Goal: Task Accomplishment & Management: Manage account settings

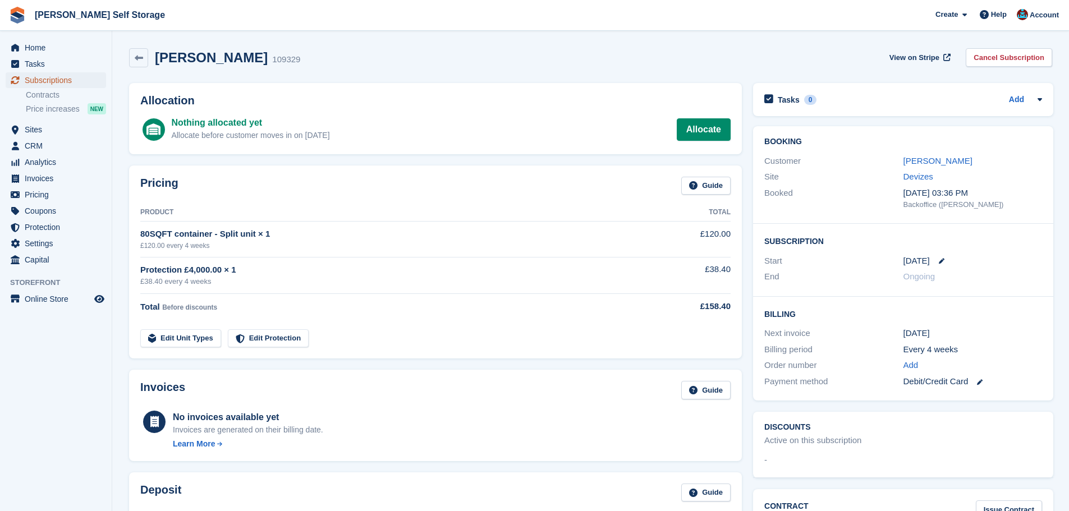
click at [70, 81] on span "Subscriptions" at bounding box center [58, 80] width 67 height 16
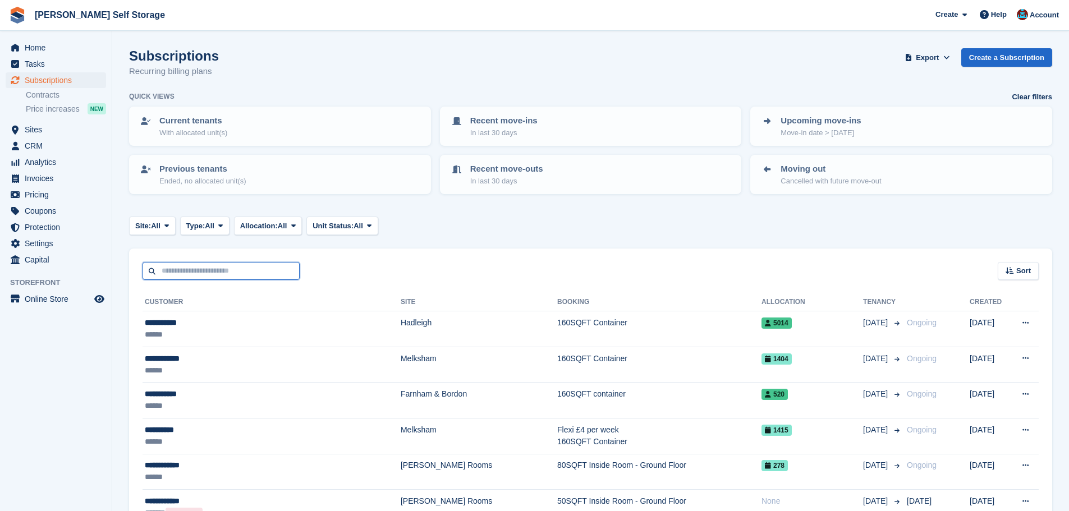
click at [189, 269] on input "text" at bounding box center [221, 271] width 157 height 19
click at [143, 218] on button "Site: All" at bounding box center [152, 226] width 47 height 19
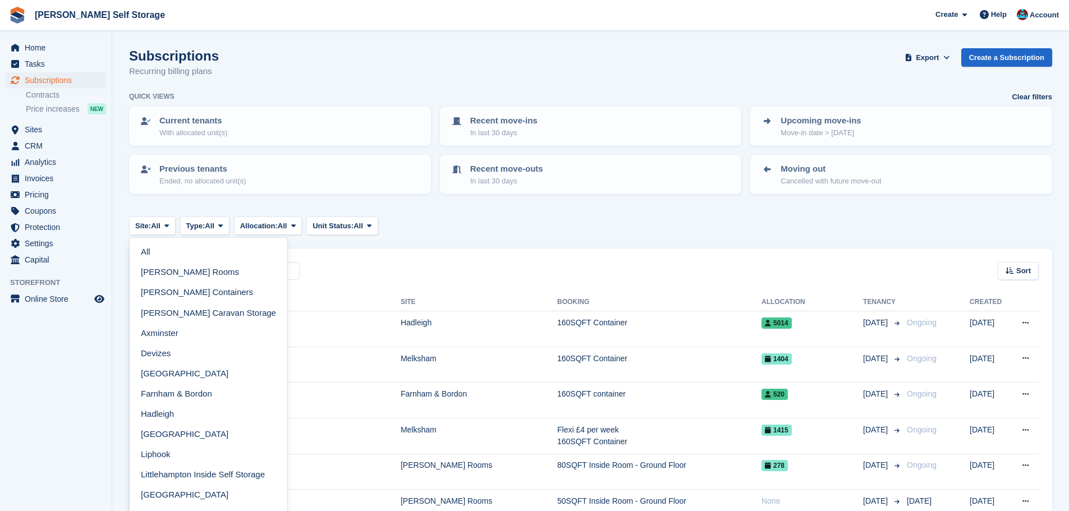
drag, startPoint x: 163, startPoint y: 458, endPoint x: 174, endPoint y: 442, distance: 20.2
click at [163, 458] on link "Liphook" at bounding box center [208, 454] width 149 height 20
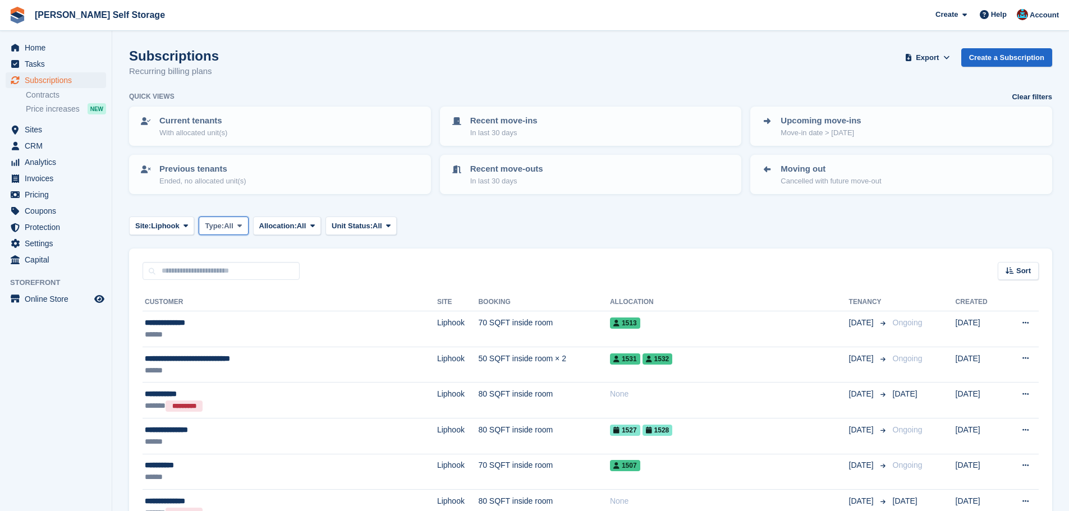
click at [225, 219] on button "Type: All" at bounding box center [223, 226] width 49 height 19
click at [234, 268] on link "Upcoming" at bounding box center [253, 273] width 98 height 20
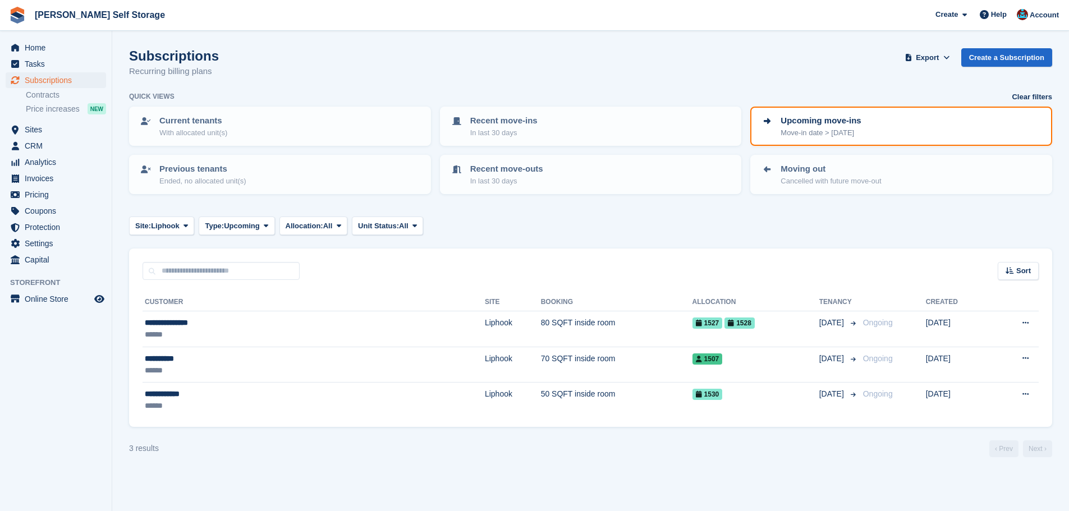
click at [371, 261] on div "Sort Sort by Customer name Date created Move in date Move out date Created (old…" at bounding box center [590, 265] width 923 height 32
click at [562, 240] on turbo-frame "Subscriptions Recurring billing plans Export Export Subscriptions Export a CSV …" at bounding box center [590, 252] width 923 height 409
click at [595, 256] on div "Sort Sort by Customer name Date created Move in date Move out date Created (old…" at bounding box center [590, 265] width 923 height 32
click at [185, 283] on div "**********" at bounding box center [590, 353] width 923 height 147
click at [184, 274] on input "text" at bounding box center [221, 271] width 157 height 19
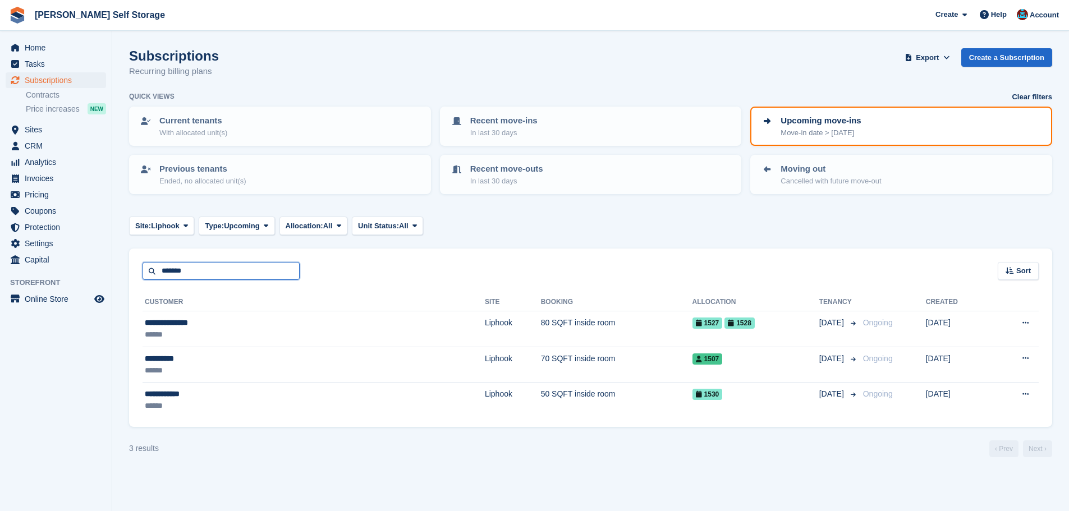
type input "******"
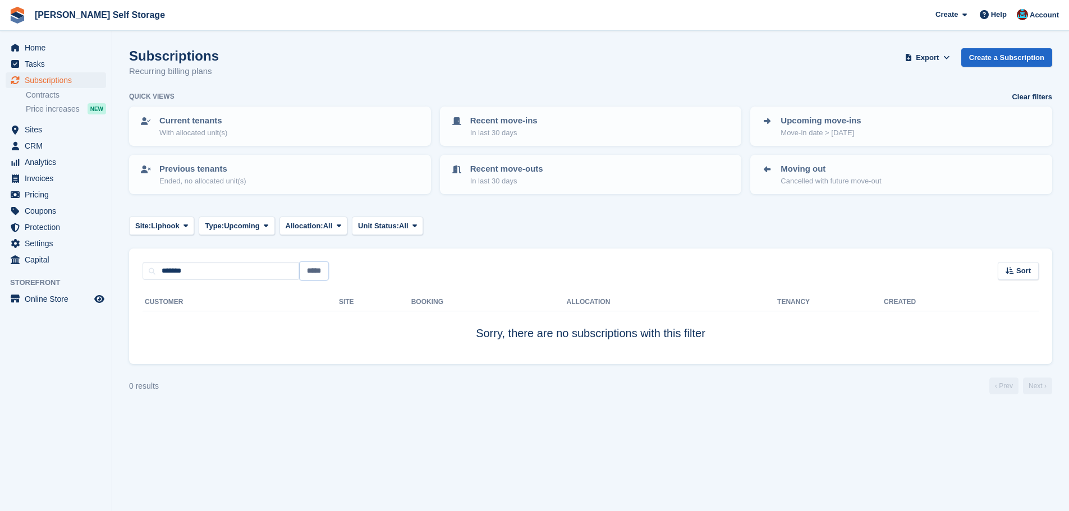
click at [310, 272] on input "*****" at bounding box center [314, 271] width 29 height 19
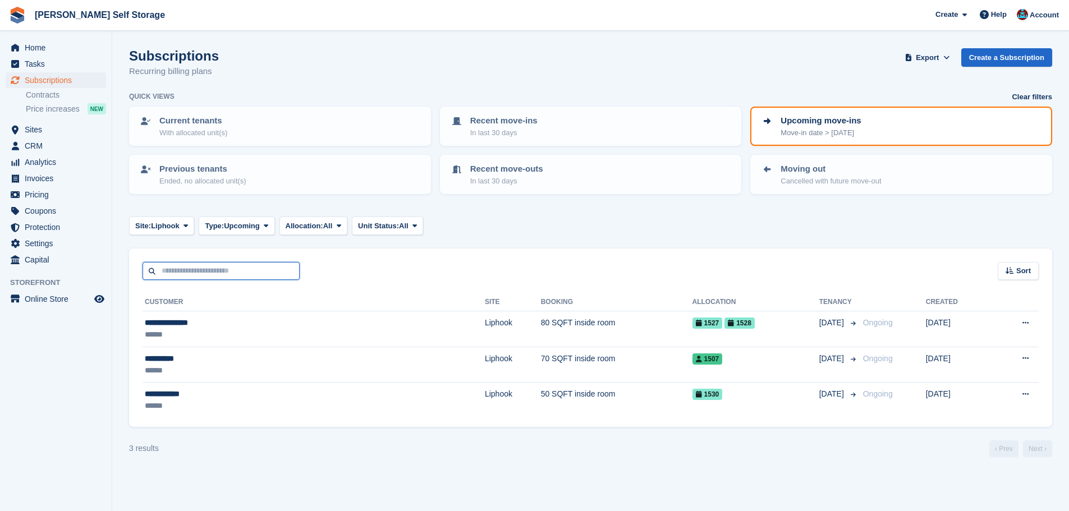
drag, startPoint x: 239, startPoint y: 273, endPoint x: 253, endPoint y: 267, distance: 15.1
click at [238, 271] on input "text" at bounding box center [221, 271] width 157 height 19
click at [165, 228] on span "Liphook" at bounding box center [165, 225] width 29 height 11
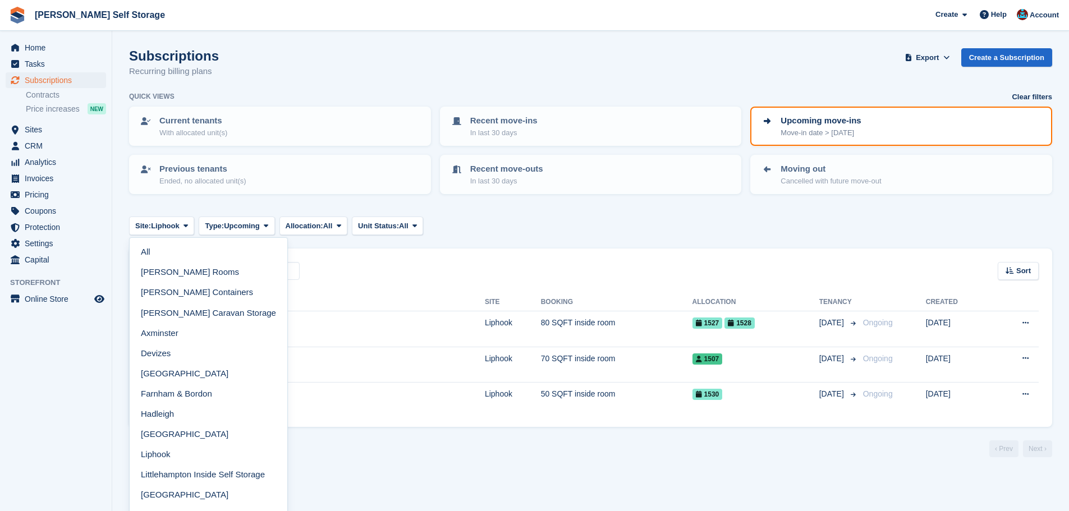
click at [166, 252] on link "All" at bounding box center [208, 252] width 149 height 20
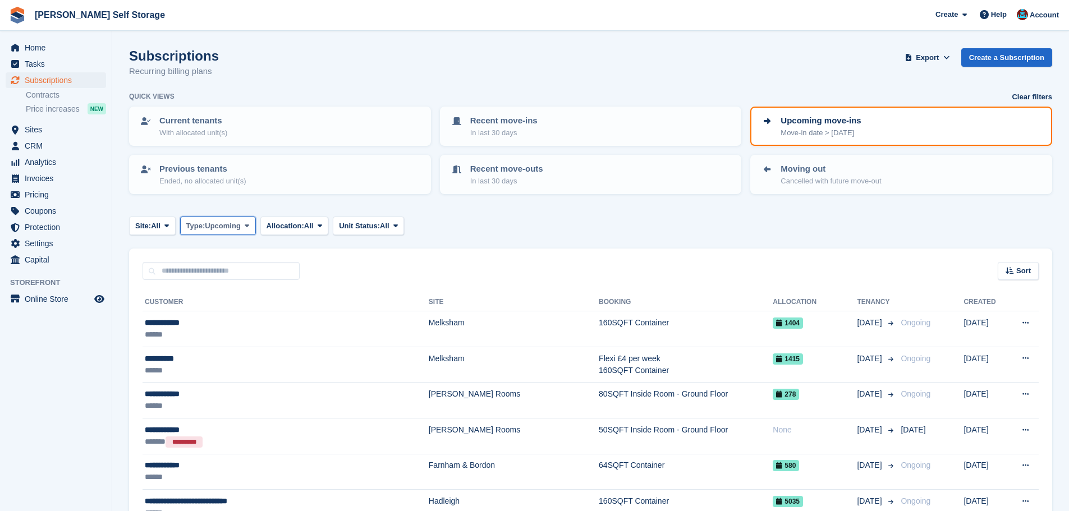
click at [240, 219] on button "Type: Upcoming" at bounding box center [218, 226] width 76 height 19
click at [215, 251] on link "All" at bounding box center [234, 252] width 98 height 20
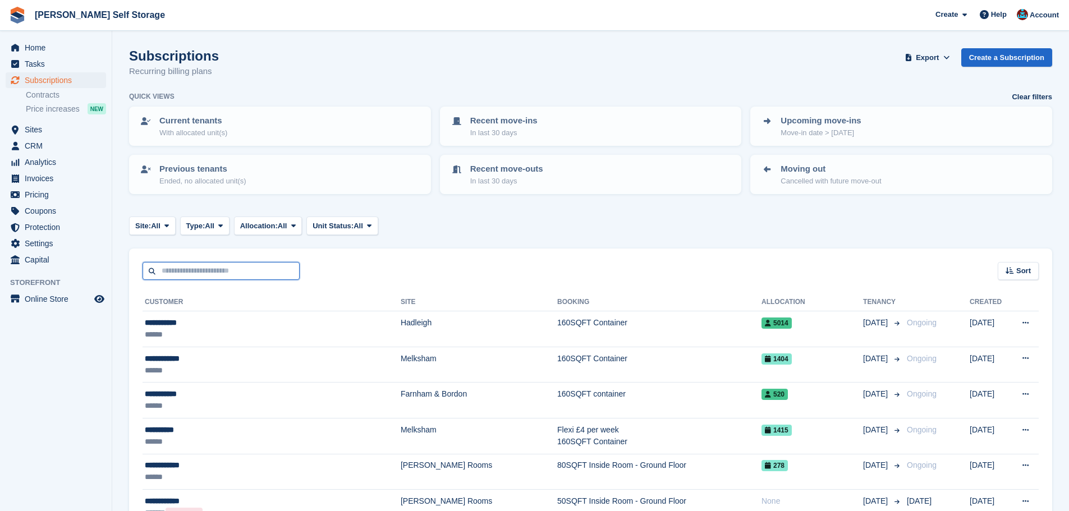
click at [267, 277] on input "text" at bounding box center [221, 271] width 157 height 19
type input "****"
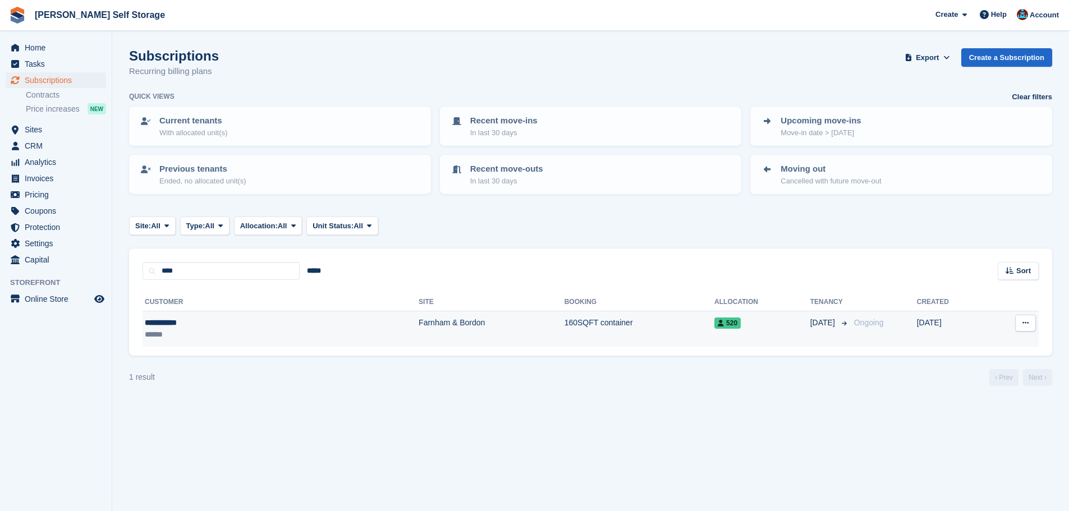
click at [601, 330] on td "160SQFT container" at bounding box center [639, 328] width 150 height 35
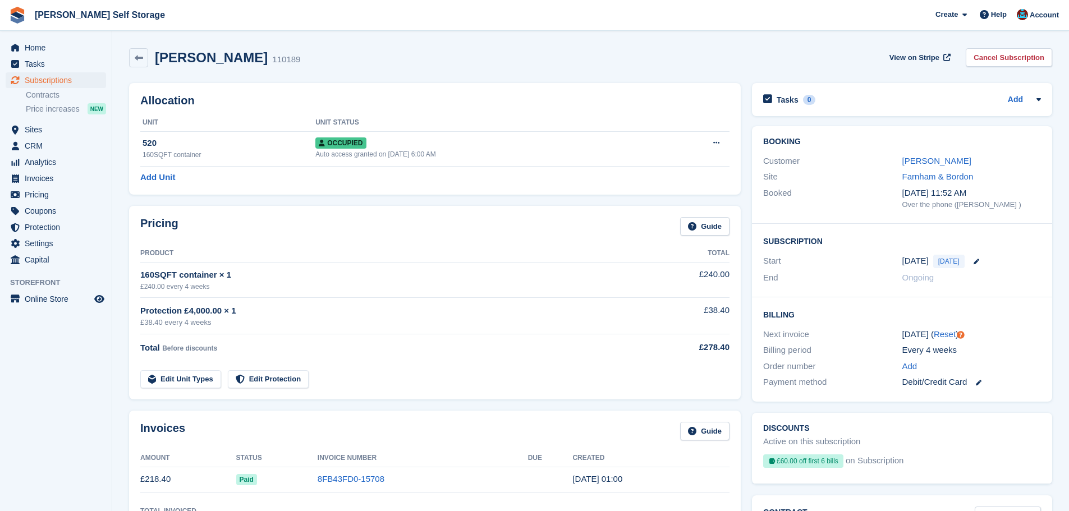
click at [319, 191] on div "Allocation Unit Unit Status 520 160SQFT container Occupied Auto access granted …" at bounding box center [435, 139] width 612 height 112
click at [143, 50] on link at bounding box center [138, 57] width 19 height 19
